Goal: Find specific page/section: Find specific page/section

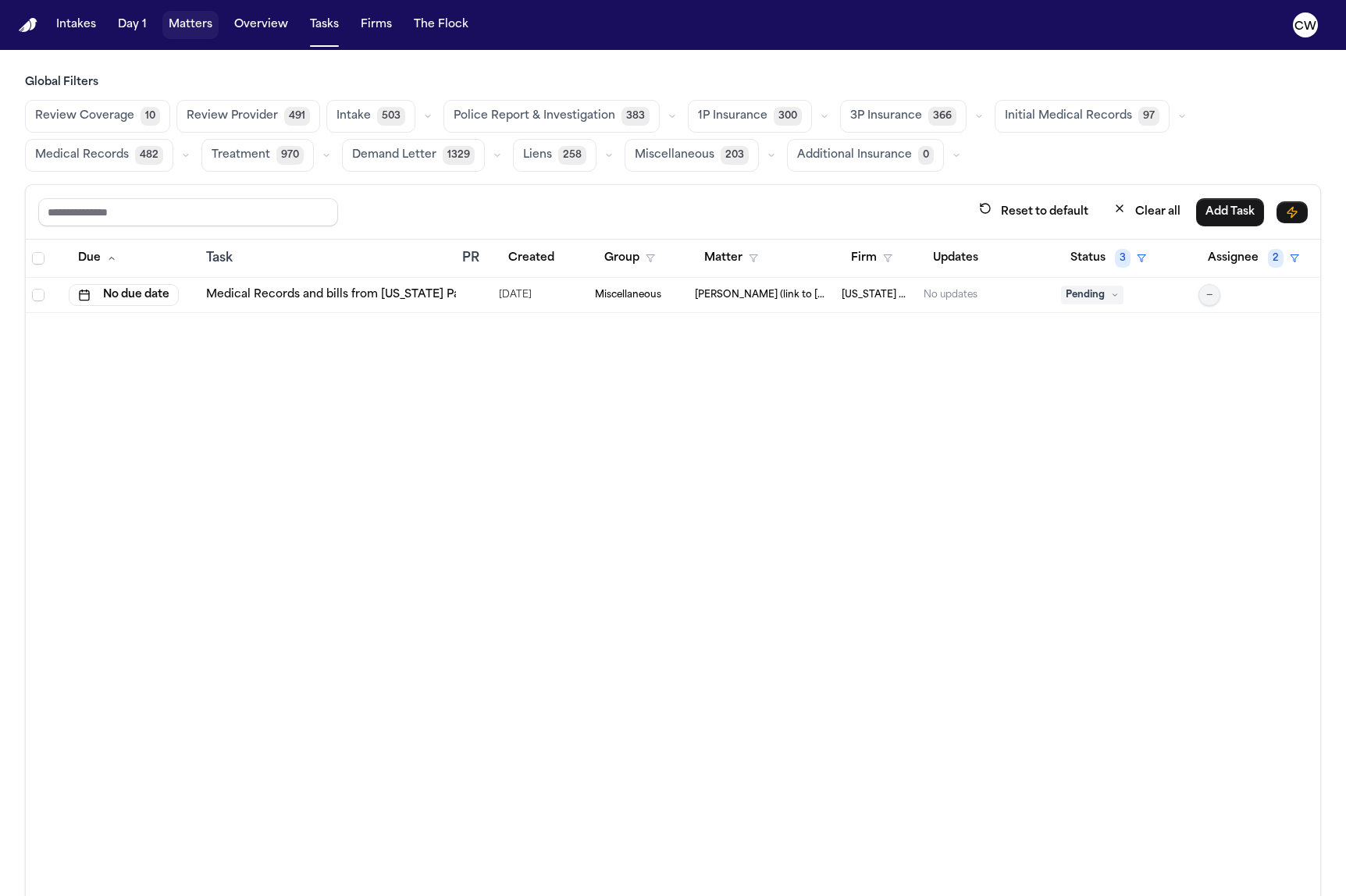
click at [178, 31] on button "Matters" at bounding box center [190, 25] width 56 height 28
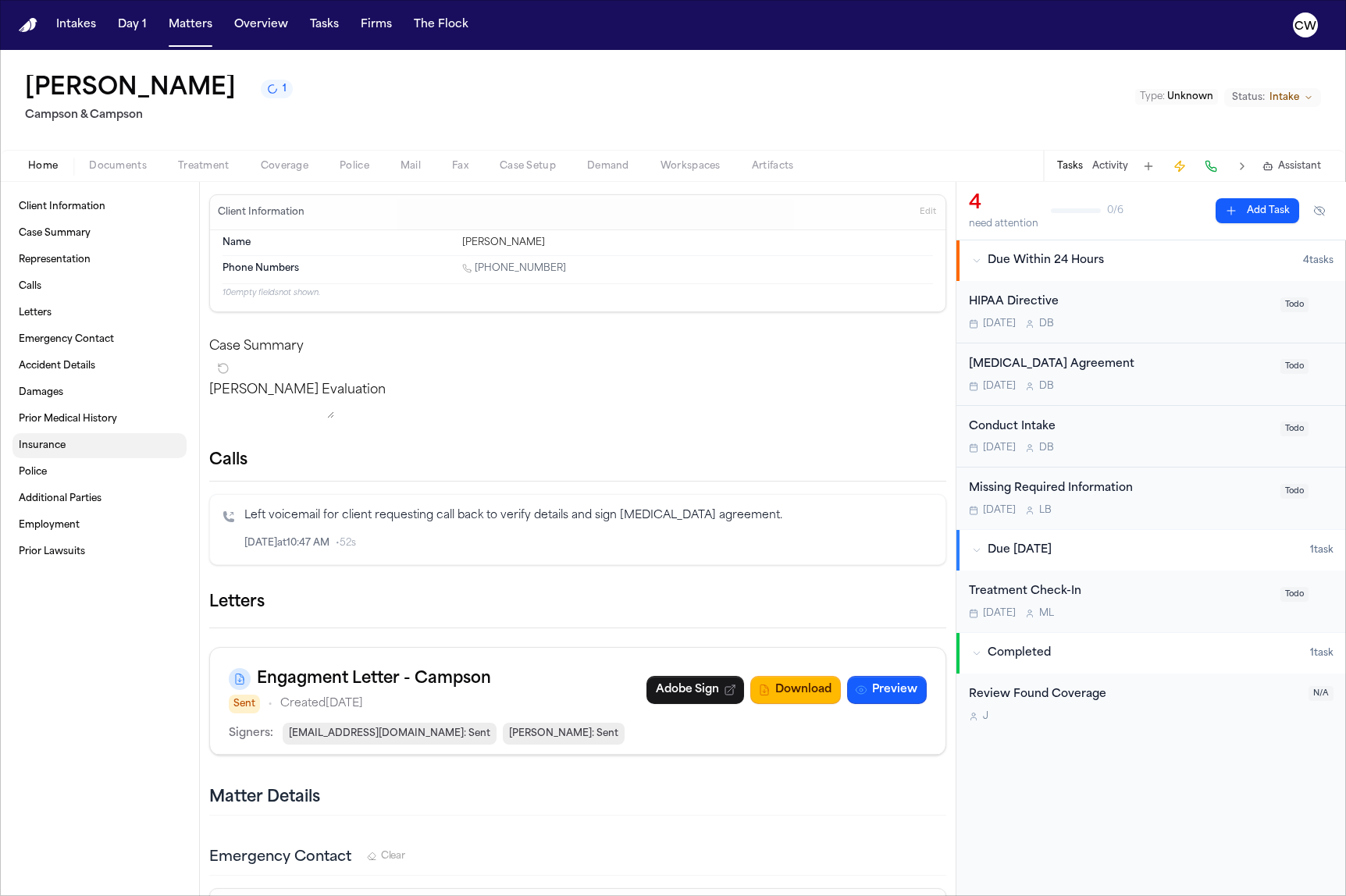
click at [102, 444] on link "Insurance" at bounding box center [100, 445] width 174 height 25
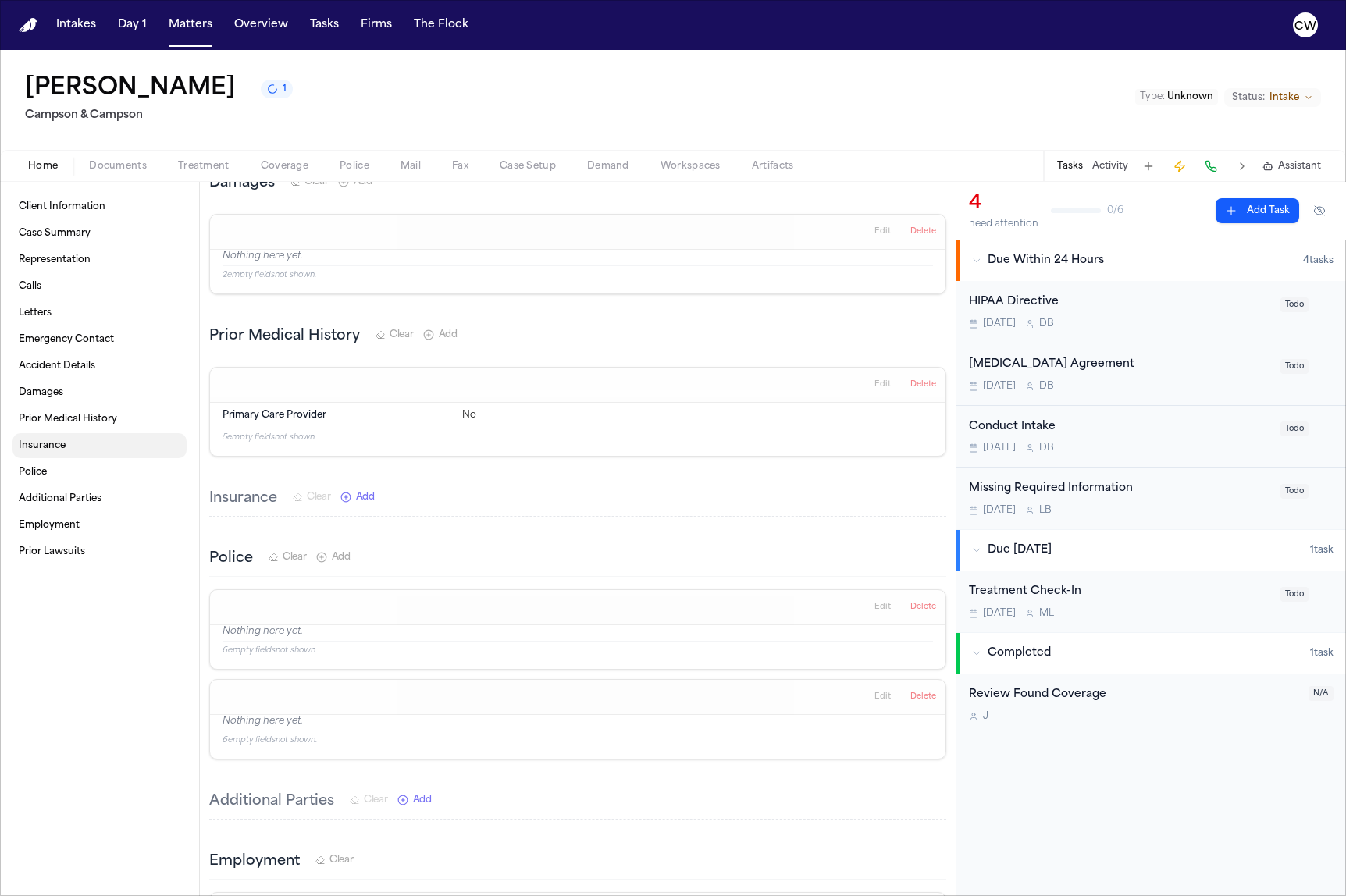
scroll to position [1289, 0]
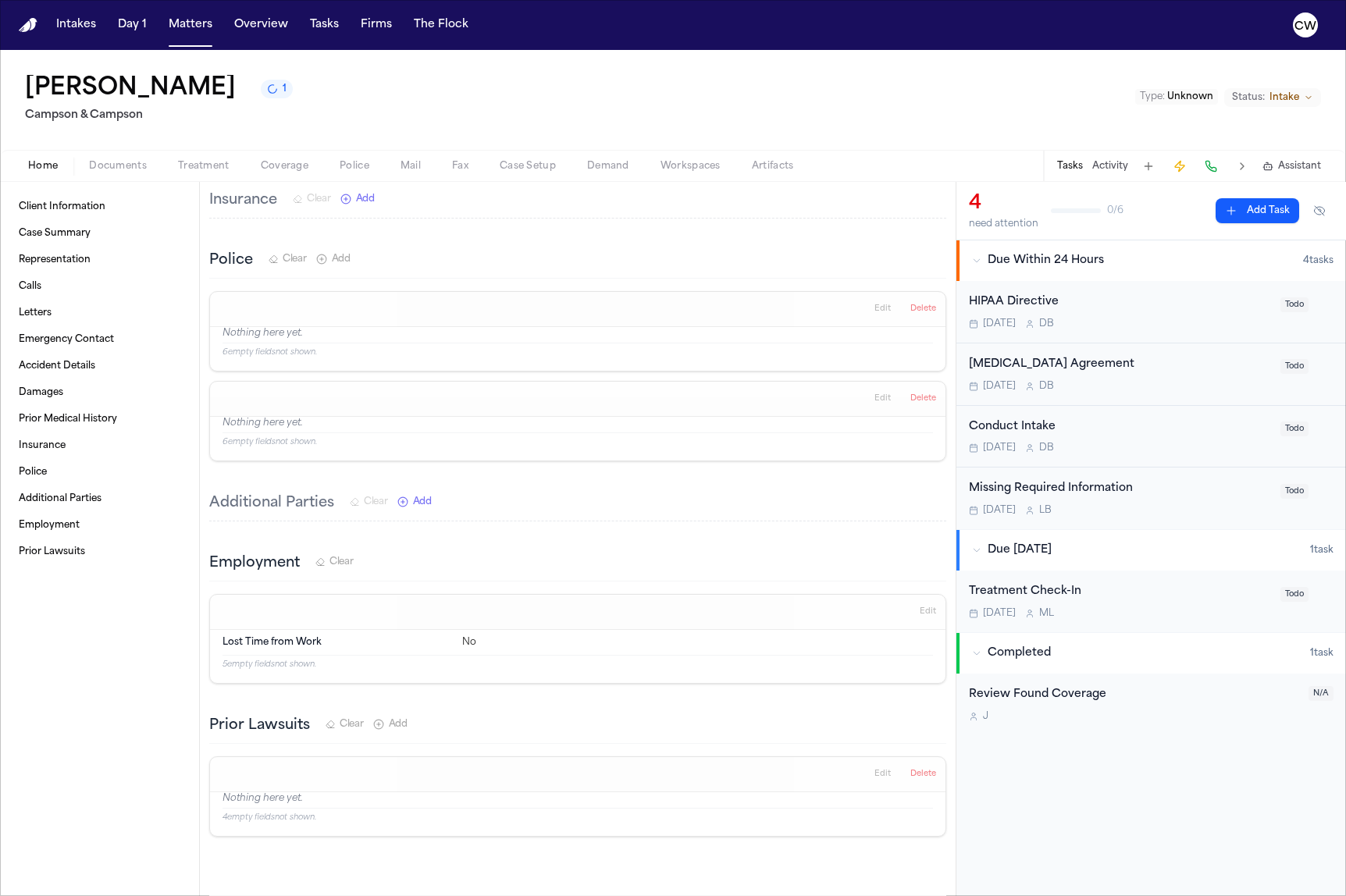
click at [267, 174] on button "Coverage" at bounding box center [284, 166] width 79 height 18
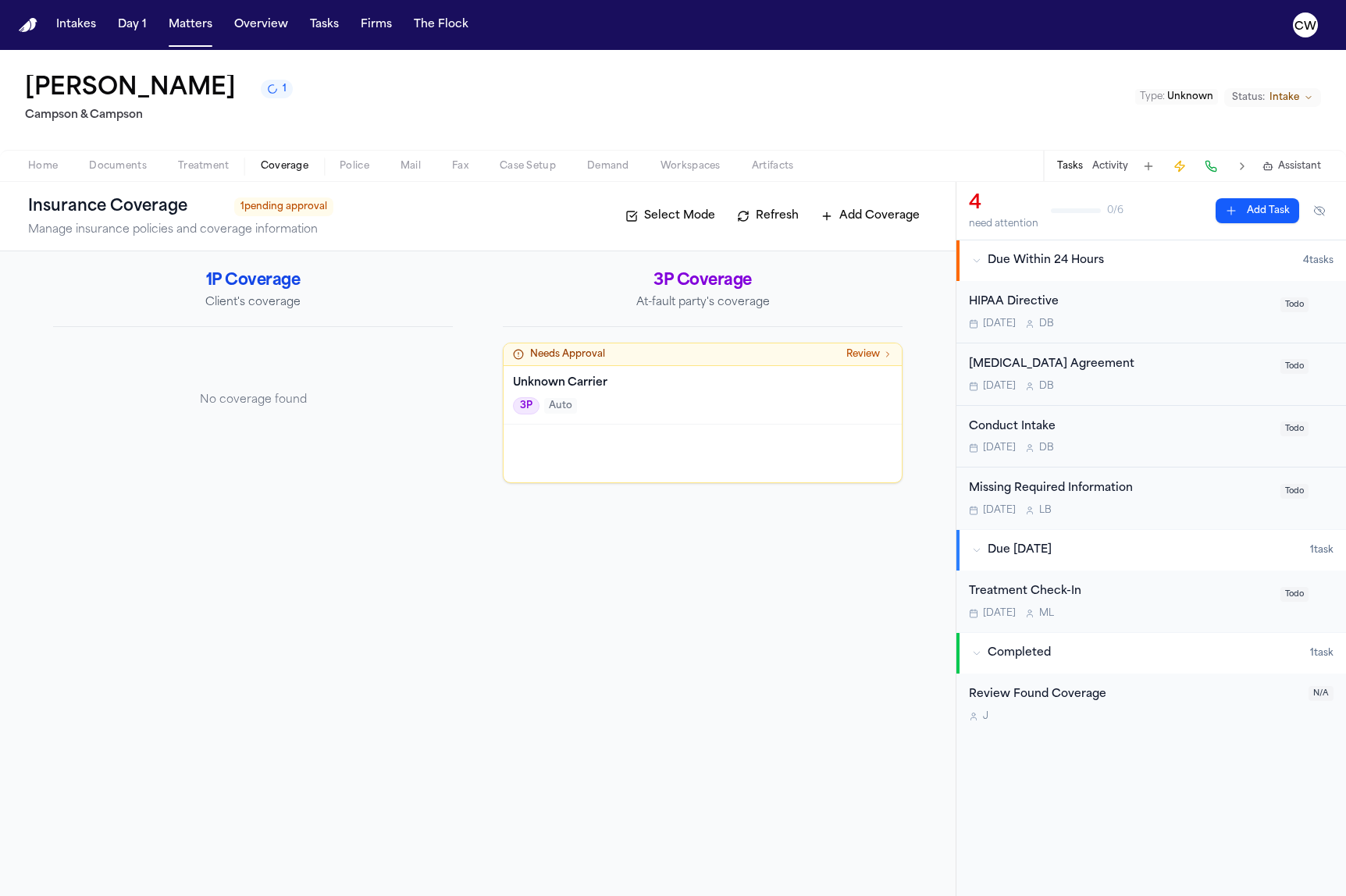
click at [622, 436] on div at bounding box center [702, 454] width 398 height 58
